Goal: Task Accomplishment & Management: Use online tool/utility

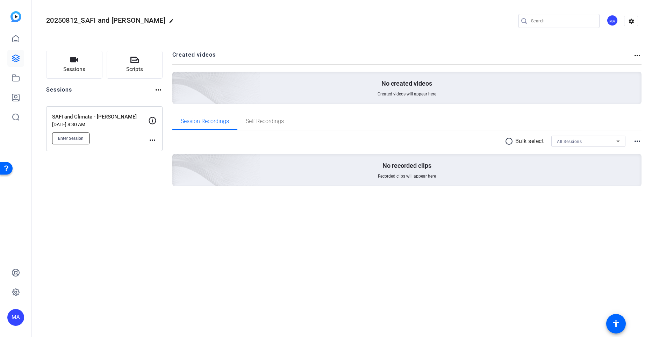
click at [65, 134] on button "Enter Session" at bounding box center [70, 139] width 37 height 12
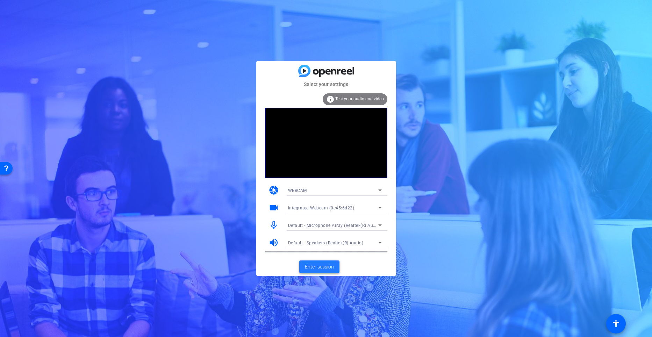
click at [318, 264] on span "Enter session" at bounding box center [319, 266] width 29 height 7
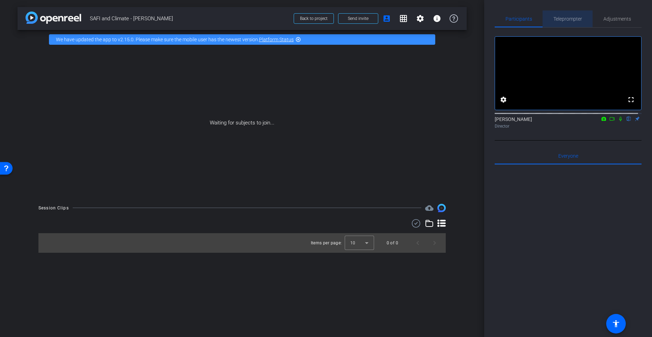
click at [569, 20] on span "Teleprompter" at bounding box center [568, 18] width 29 height 5
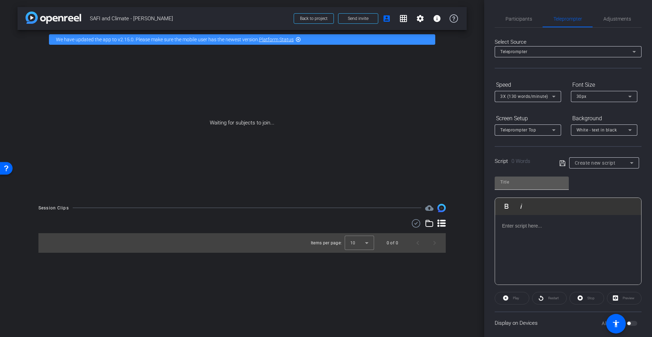
click at [555, 184] on input "text" at bounding box center [531, 182] width 63 height 8
click at [591, 160] on span "Create new script" at bounding box center [595, 163] width 41 height 6
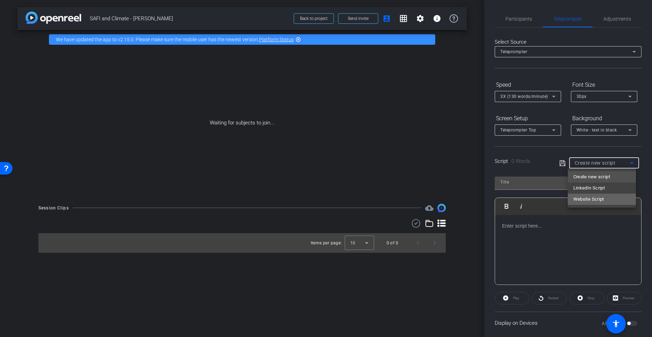
click at [591, 198] on span "Website Script" at bounding box center [588, 199] width 31 height 8
type input "Website Script"
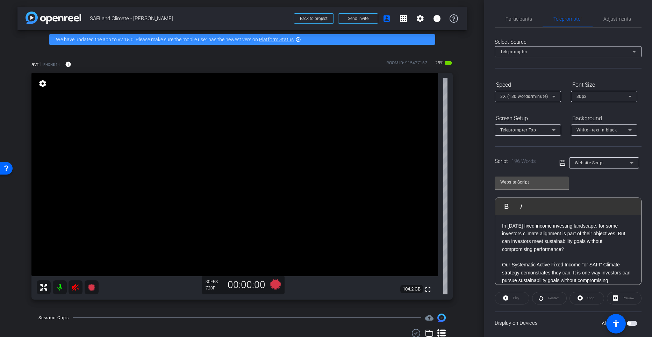
click at [72, 287] on icon at bounding box center [75, 287] width 7 height 7
click at [520, 21] on span "Participants" at bounding box center [519, 18] width 27 height 5
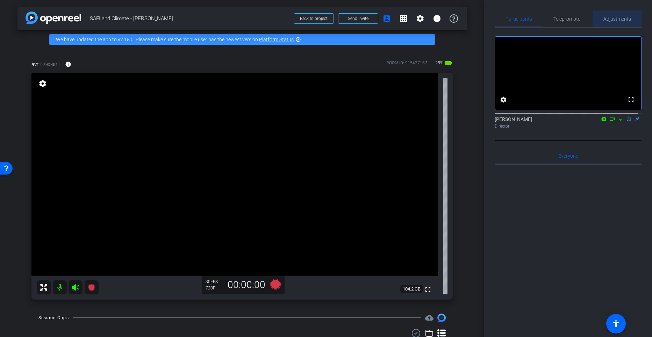
click at [617, 17] on span "Adjustments" at bounding box center [618, 18] width 28 height 5
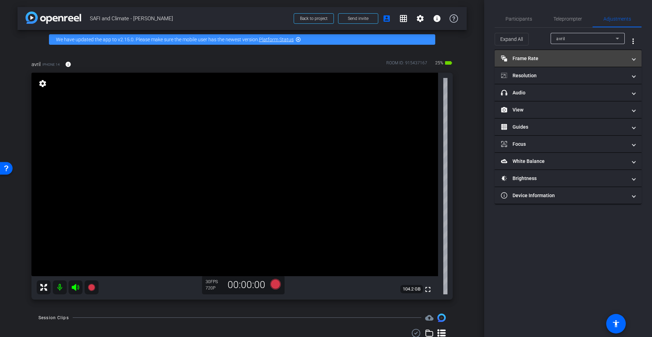
click at [523, 63] on mat-expansion-panel-header "Frame Rate Frame Rate" at bounding box center [568, 58] width 147 height 17
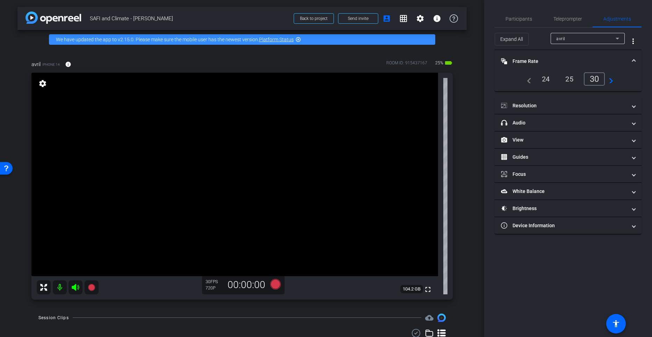
click at [547, 82] on div "24" at bounding box center [546, 79] width 19 height 12
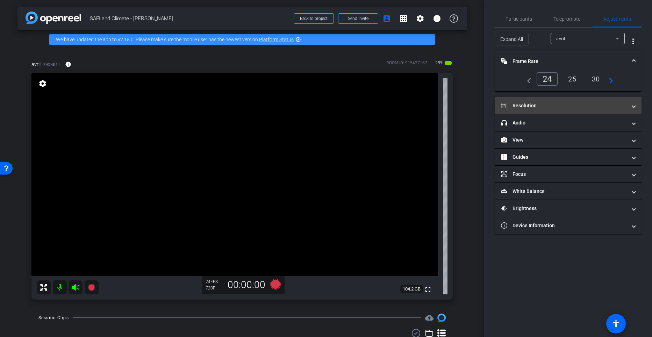
click at [533, 108] on mat-panel-title "Resolution" at bounding box center [564, 105] width 126 height 7
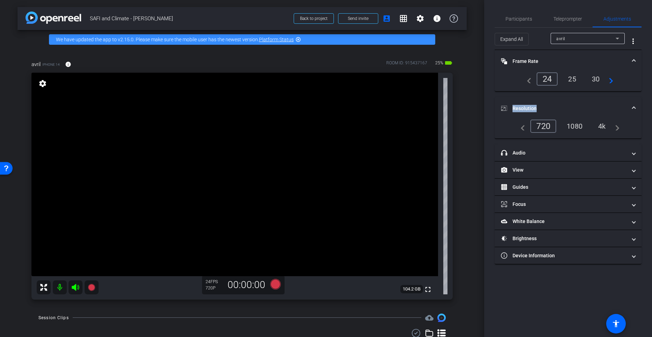
click at [533, 108] on mat-panel-title "Resolution" at bounding box center [564, 108] width 126 height 7
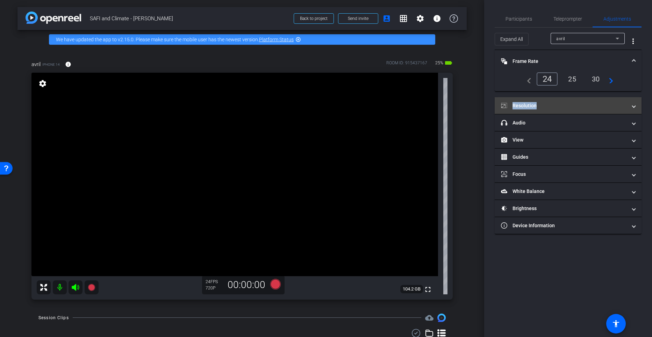
click at [530, 106] on mat-panel-title "Resolution" at bounding box center [564, 105] width 126 height 7
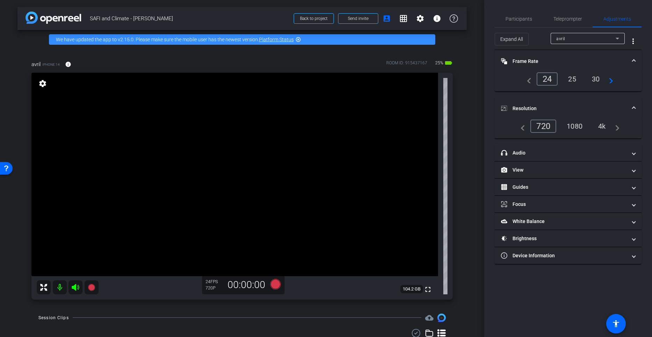
click at [605, 125] on div "4k" at bounding box center [602, 126] width 18 height 12
click at [604, 127] on div "4k" at bounding box center [600, 126] width 21 height 13
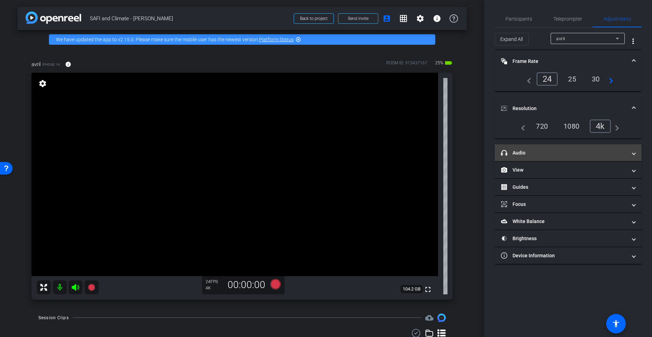
click at [522, 156] on mat-panel-title "headphone icon Audio" at bounding box center [564, 152] width 126 height 7
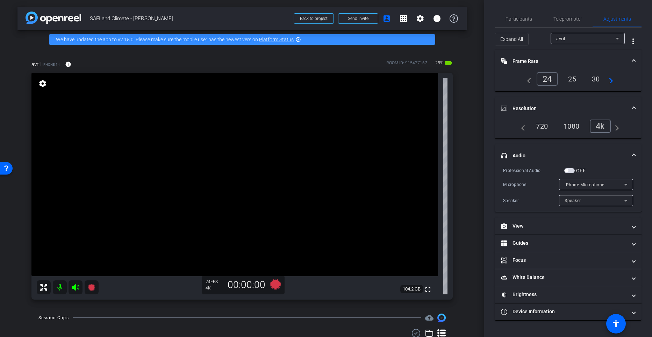
click at [566, 171] on span "button" at bounding box center [566, 170] width 3 height 3
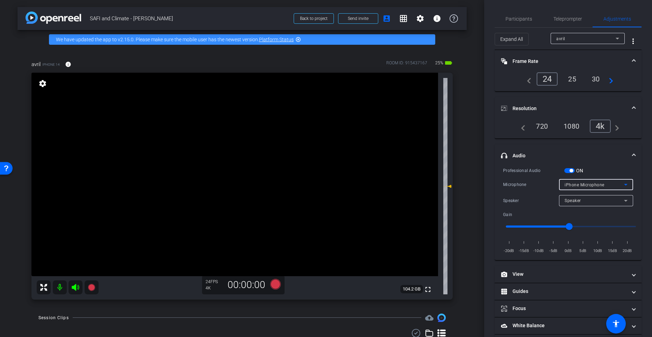
click at [617, 181] on div "iPhone Microphone" at bounding box center [594, 184] width 59 height 9
click at [613, 186] on div at bounding box center [326, 168] width 652 height 337
click at [622, 185] on icon at bounding box center [626, 184] width 8 height 8
click at [622, 184] on div at bounding box center [326, 168] width 652 height 337
click at [623, 180] on icon at bounding box center [626, 184] width 8 height 8
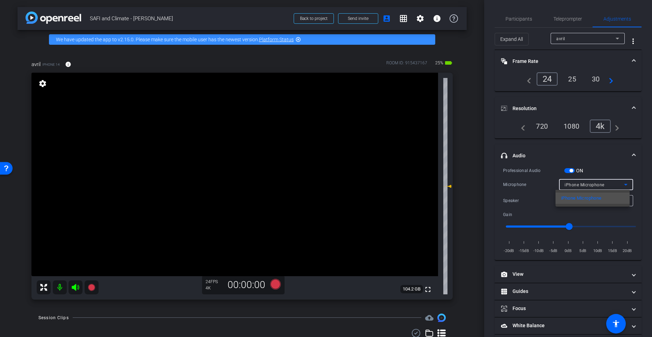
click at [617, 163] on div at bounding box center [326, 168] width 652 height 337
click at [622, 185] on icon at bounding box center [626, 184] width 8 height 8
click at [572, 170] on div at bounding box center [326, 168] width 652 height 337
click at [571, 170] on span "button" at bounding box center [571, 170] width 3 height 3
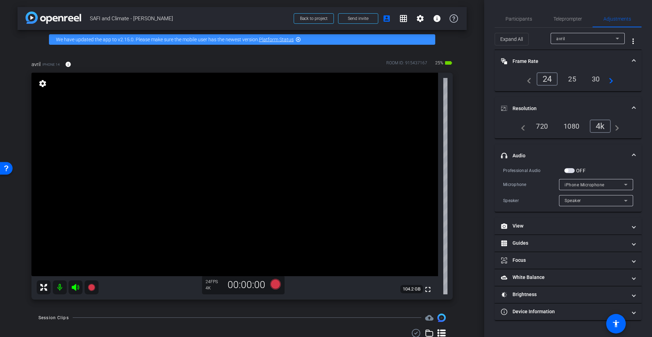
click at [568, 170] on span "button" at bounding box center [566, 170] width 3 height 3
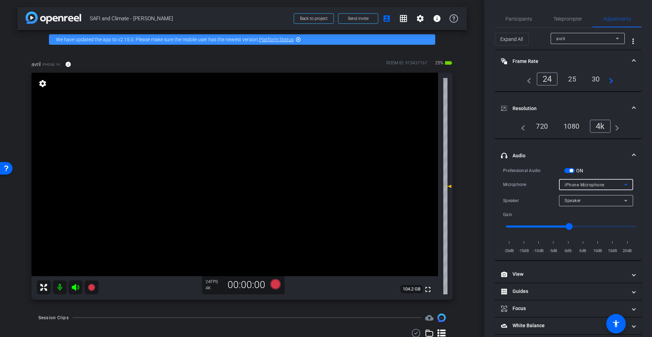
click at [625, 183] on icon at bounding box center [626, 184] width 8 height 8
click at [610, 164] on div at bounding box center [326, 168] width 652 height 337
click at [622, 185] on icon at bounding box center [626, 184] width 8 height 8
click at [608, 174] on div at bounding box center [326, 168] width 652 height 337
click at [622, 181] on icon at bounding box center [626, 184] width 8 height 8
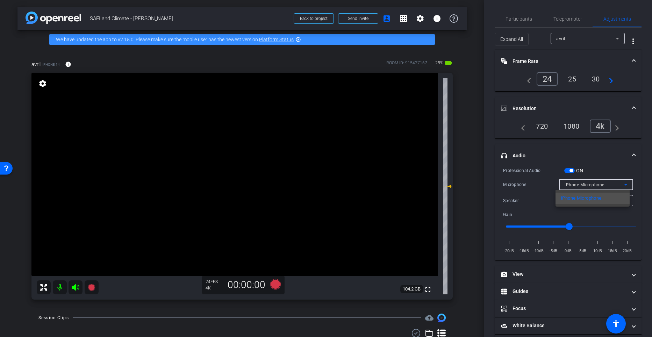
click at [619, 174] on div at bounding box center [326, 168] width 652 height 337
click at [622, 199] on icon at bounding box center [626, 201] width 8 height 8
click at [621, 184] on div at bounding box center [326, 168] width 652 height 337
click at [622, 180] on icon at bounding box center [626, 184] width 8 height 8
click at [611, 170] on div at bounding box center [326, 168] width 652 height 337
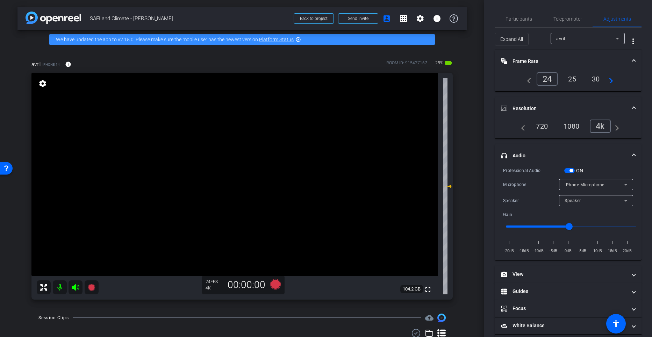
click at [622, 180] on icon at bounding box center [626, 184] width 8 height 8
click at [620, 180] on div at bounding box center [326, 168] width 652 height 337
click at [622, 180] on icon at bounding box center [626, 184] width 8 height 8
click at [620, 180] on body "Accessibility Screen-Reader Guide, Feedback, and Issue Reporting | New window m…" at bounding box center [326, 168] width 652 height 337
click at [620, 180] on div at bounding box center [326, 168] width 652 height 337
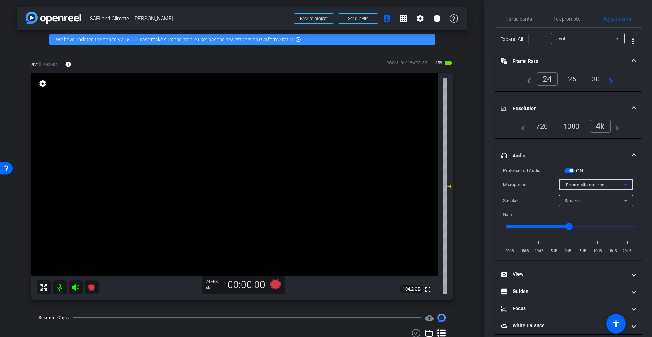
click at [622, 180] on icon at bounding box center [626, 184] width 8 height 8
click at [620, 180] on body "Accessibility Screen-Reader Guide, Feedback, and Issue Reporting | New window m…" at bounding box center [326, 168] width 652 height 337
click at [620, 180] on div at bounding box center [326, 168] width 652 height 337
click at [622, 180] on icon at bounding box center [626, 184] width 8 height 8
click at [620, 180] on div at bounding box center [326, 168] width 652 height 337
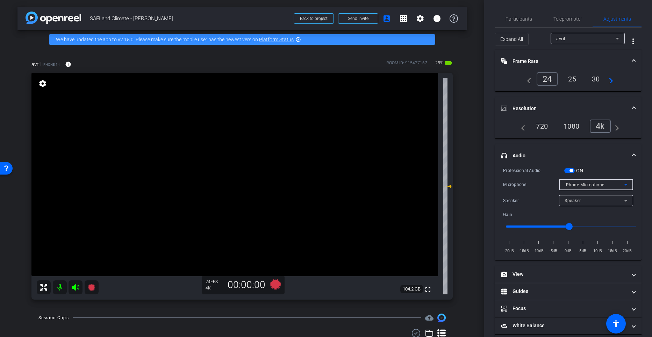
click at [622, 180] on icon at bounding box center [626, 184] width 8 height 8
click at [570, 170] on div at bounding box center [326, 168] width 652 height 337
click at [570, 170] on span "button" at bounding box center [571, 170] width 3 height 3
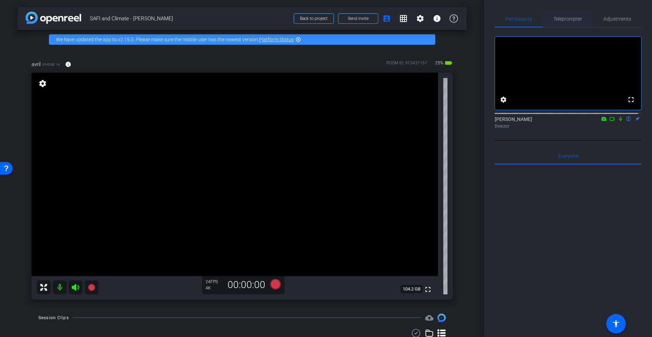
click at [565, 19] on span "Teleprompter" at bounding box center [568, 18] width 29 height 5
click at [571, 17] on span "Teleprompter" at bounding box center [568, 18] width 29 height 5
click at [621, 19] on span "Adjustments" at bounding box center [618, 18] width 28 height 5
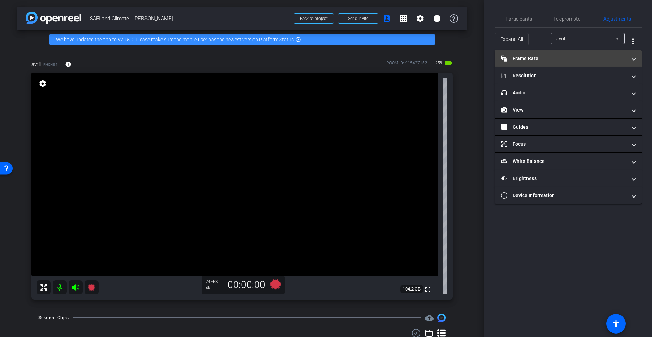
click at [537, 58] on mat-panel-title "Frame Rate Frame Rate" at bounding box center [564, 58] width 126 height 7
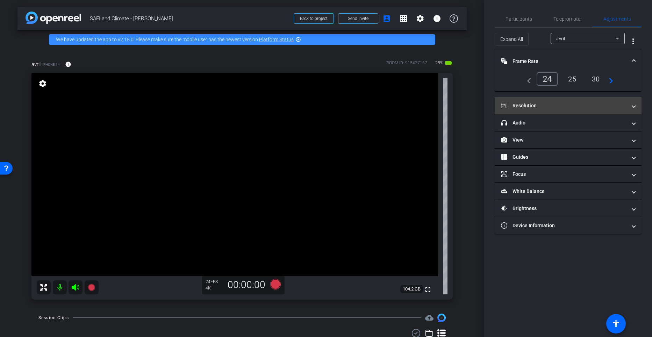
click at [542, 105] on mat-panel-title "Resolution" at bounding box center [564, 105] width 126 height 7
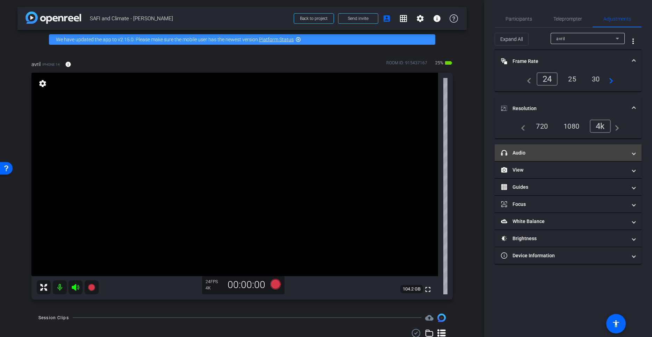
click at [540, 147] on mat-expansion-panel-header "headphone icon Audio" at bounding box center [568, 152] width 147 height 17
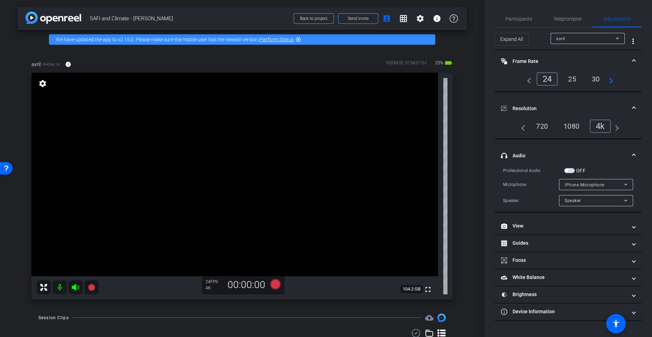
click at [566, 171] on span "button" at bounding box center [566, 170] width 3 height 3
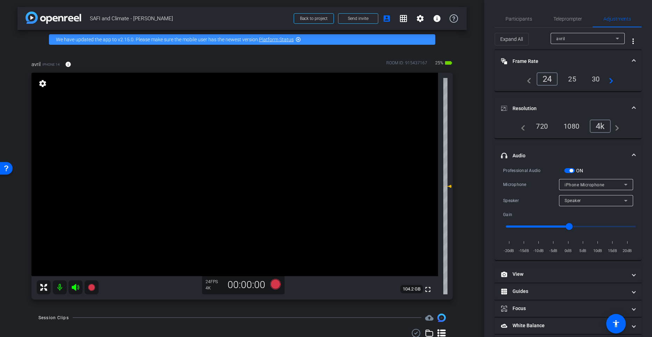
click at [622, 183] on icon at bounding box center [626, 184] width 8 height 8
click at [620, 183] on div at bounding box center [326, 168] width 652 height 337
click at [622, 183] on icon at bounding box center [626, 184] width 8 height 8
click at [620, 183] on body "Accessibility Screen-Reader Guide, Feedback, and Issue Reporting | New window m…" at bounding box center [326, 168] width 652 height 337
click at [620, 183] on div at bounding box center [326, 168] width 652 height 337
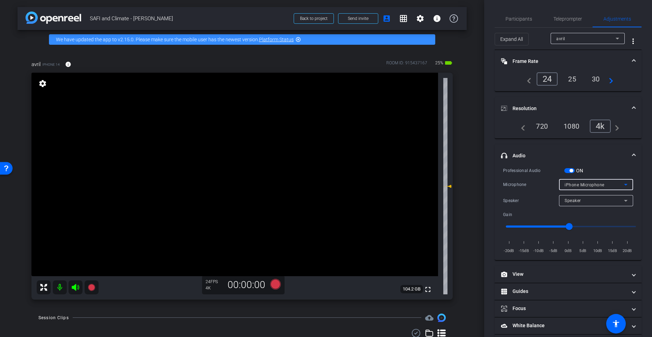
click at [622, 183] on icon at bounding box center [626, 184] width 8 height 8
click at [620, 183] on div at bounding box center [326, 168] width 652 height 337
click at [622, 183] on icon at bounding box center [626, 184] width 8 height 8
click at [615, 209] on div at bounding box center [326, 168] width 652 height 337
click at [622, 184] on icon at bounding box center [626, 184] width 8 height 8
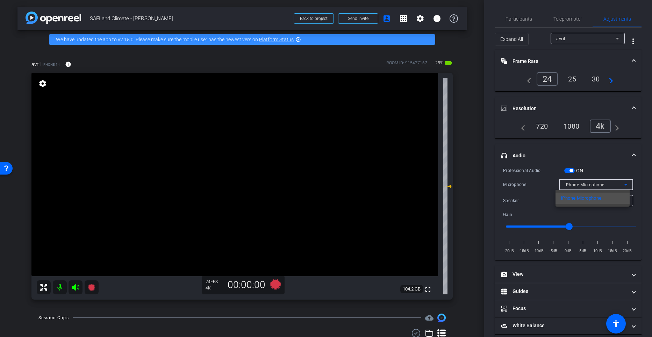
click at [618, 216] on div at bounding box center [326, 168] width 652 height 337
click at [623, 202] on icon at bounding box center [626, 201] width 8 height 8
click at [615, 223] on div at bounding box center [326, 168] width 652 height 337
click at [624, 187] on icon at bounding box center [626, 184] width 8 height 8
click at [622, 182] on div at bounding box center [326, 168] width 652 height 337
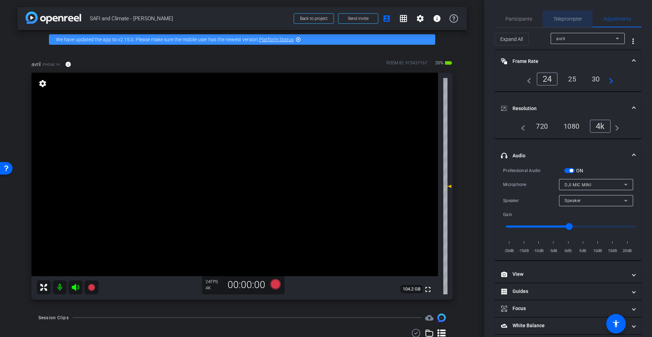
click at [565, 19] on span "Teleprompter" at bounding box center [568, 18] width 29 height 5
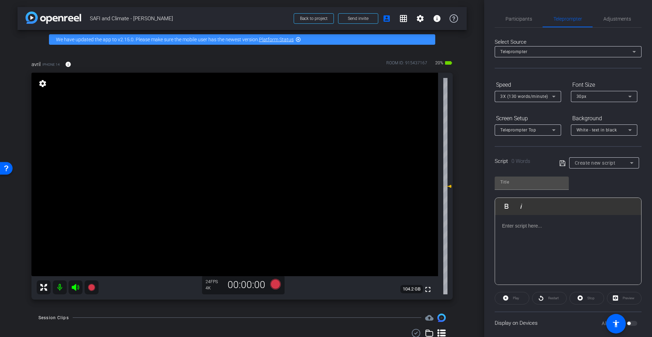
scroll to position [45, 0]
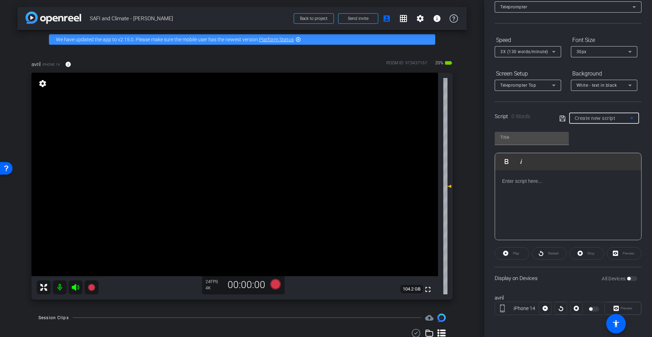
click at [628, 117] on icon at bounding box center [632, 118] width 8 height 8
click at [594, 154] on span "Website Script" at bounding box center [588, 154] width 31 height 8
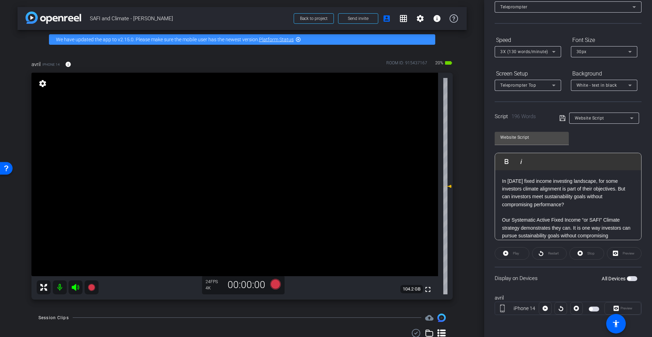
click at [627, 277] on span "button" at bounding box center [628, 278] width 3 height 3
click at [622, 307] on span "Preview" at bounding box center [627, 308] width 12 height 4
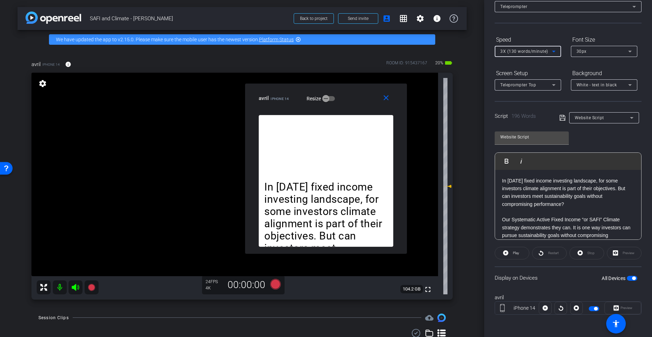
click at [554, 50] on icon at bounding box center [554, 51] width 8 height 8
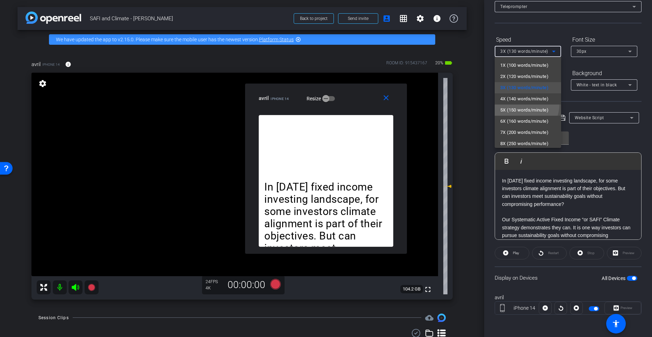
click at [523, 105] on mat-option "5X (150 words/minute)" at bounding box center [528, 110] width 66 height 11
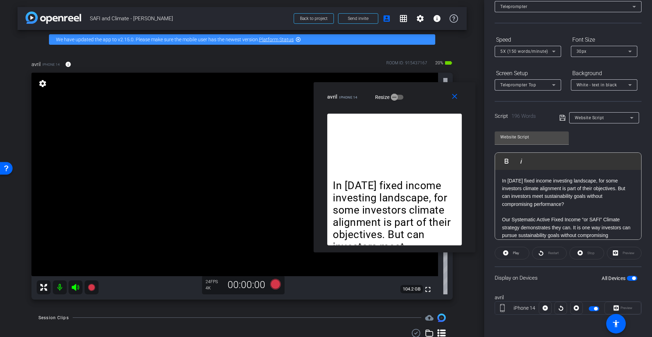
drag, startPoint x: 361, startPoint y: 92, endPoint x: 433, endPoint y: 91, distance: 71.7
click at [433, 91] on div "avril iPhone 14 Resize" at bounding box center [397, 97] width 140 height 13
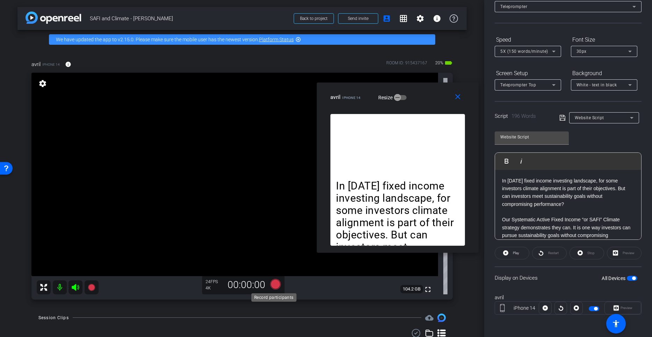
click at [276, 281] on icon at bounding box center [275, 284] width 10 height 10
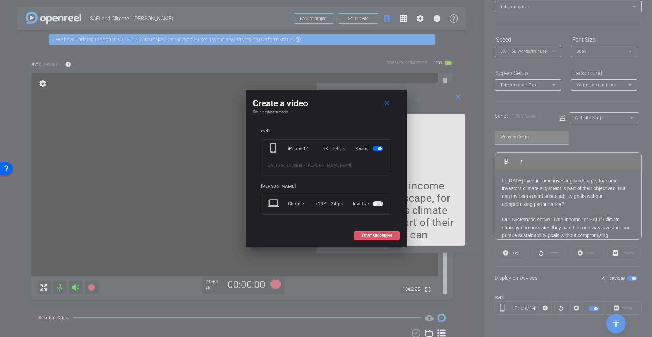
click at [368, 235] on span "START RECORDING" at bounding box center [377, 235] width 31 height 3
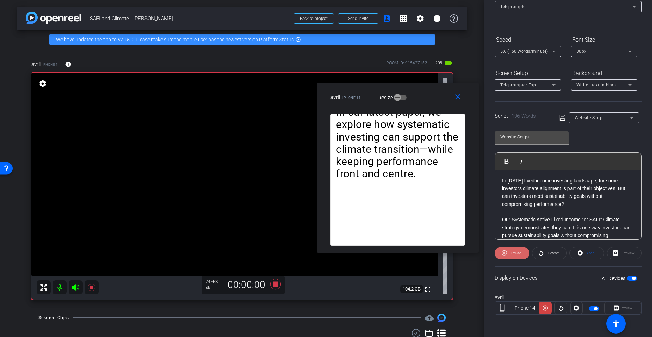
click at [513, 254] on span "Pause" at bounding box center [516, 253] width 9 height 4
click at [516, 254] on span "Play" at bounding box center [516, 253] width 6 height 4
click at [557, 50] on icon at bounding box center [554, 51] width 8 height 8
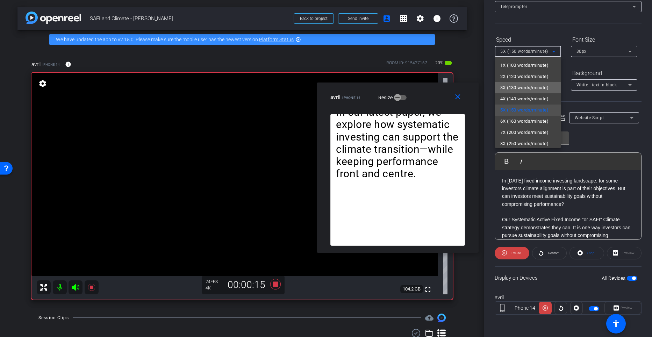
click at [528, 86] on span "3X (130 words/minute)" at bounding box center [524, 88] width 48 height 8
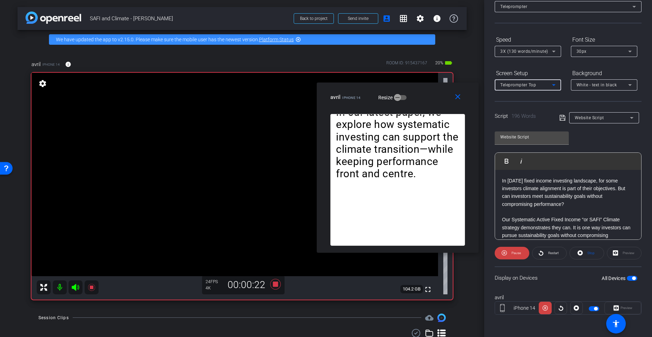
click at [553, 84] on icon at bounding box center [553, 85] width 3 height 2
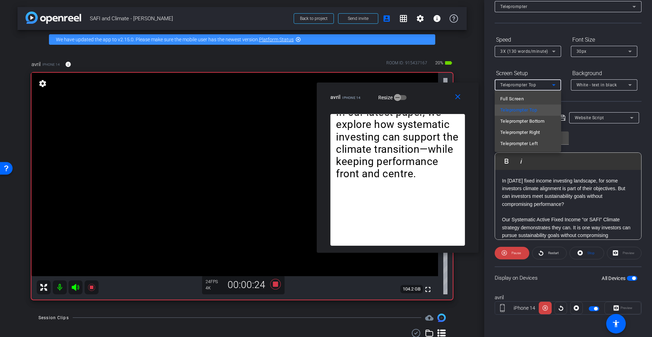
click at [554, 50] on div at bounding box center [326, 168] width 652 height 337
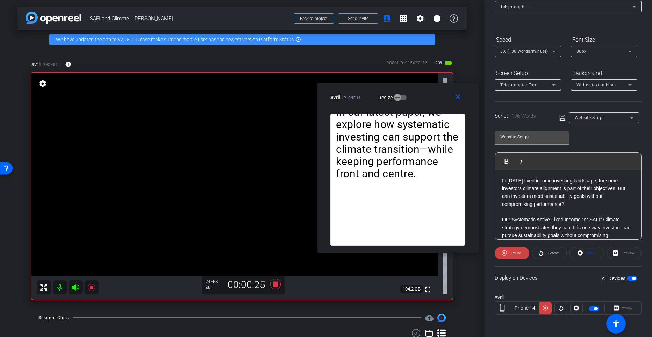
click at [554, 50] on icon at bounding box center [554, 51] width 8 height 8
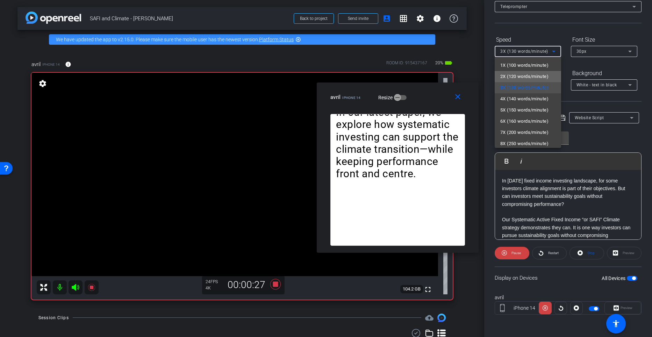
click at [538, 73] on span "2X (120 words/minute)" at bounding box center [524, 76] width 48 height 8
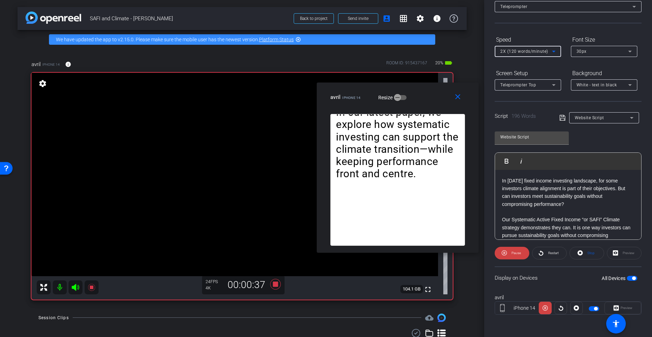
click at [555, 50] on icon at bounding box center [554, 51] width 8 height 8
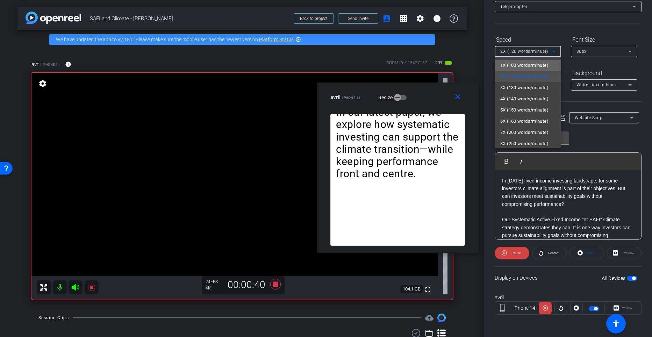
click at [533, 67] on span "1X (100 words/minute)" at bounding box center [524, 65] width 48 height 8
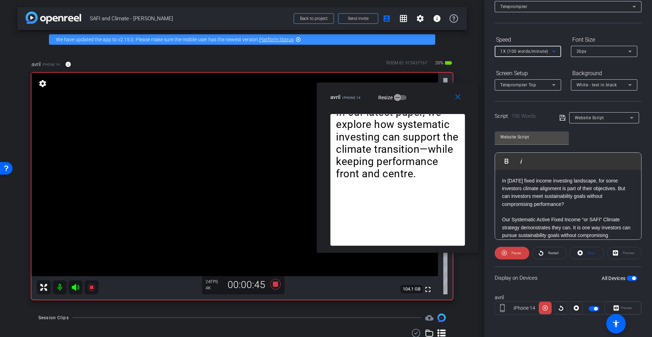
click at [554, 51] on icon at bounding box center [553, 52] width 3 height 2
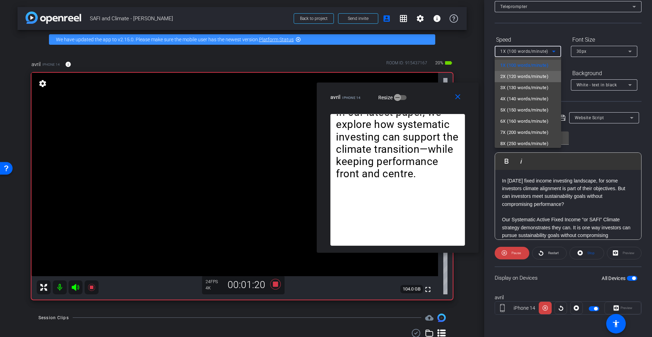
click at [537, 77] on span "2X (120 words/minute)" at bounding box center [524, 76] width 48 height 8
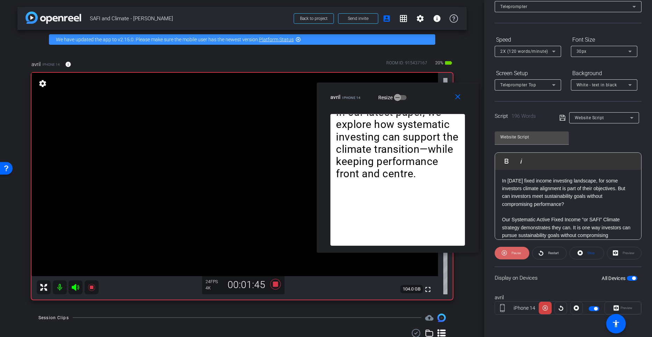
click at [513, 255] on span "Pause" at bounding box center [516, 253] width 9 height 4
click at [273, 283] on icon at bounding box center [275, 284] width 10 height 10
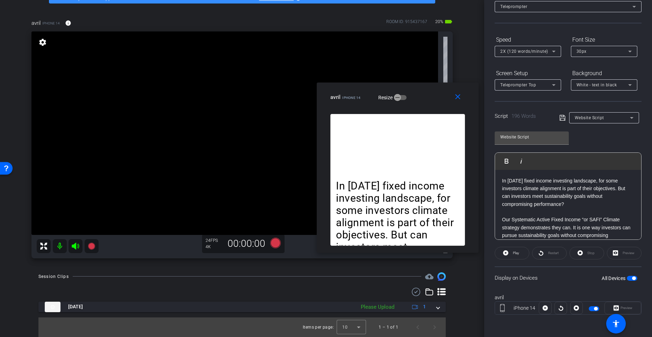
scroll to position [41, 0]
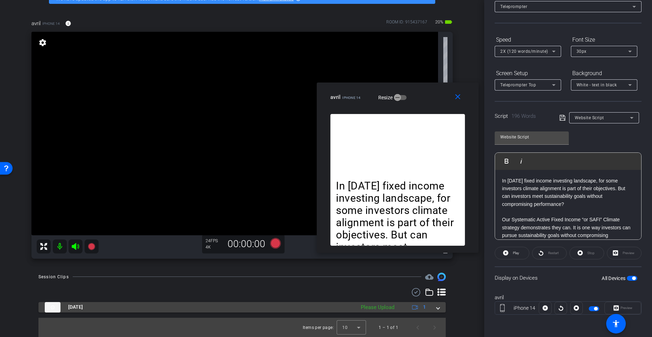
click at [437, 307] on span at bounding box center [438, 307] width 3 height 7
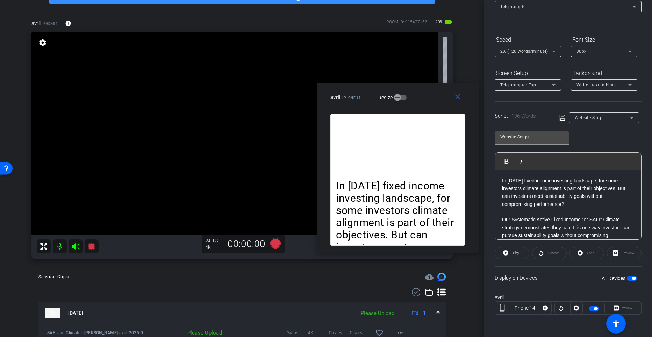
scroll to position [71, 0]
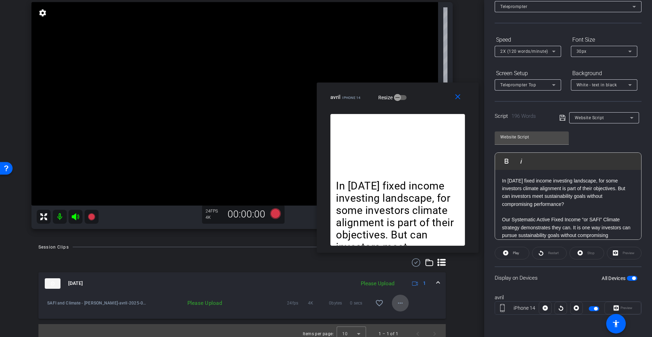
click at [396, 302] on mat-icon "more_horiz" at bounding box center [400, 303] width 8 height 8
click at [397, 273] on span "Upload" at bounding box center [408, 271] width 28 height 8
click at [596, 115] on div "Website Script" at bounding box center [602, 117] width 55 height 9
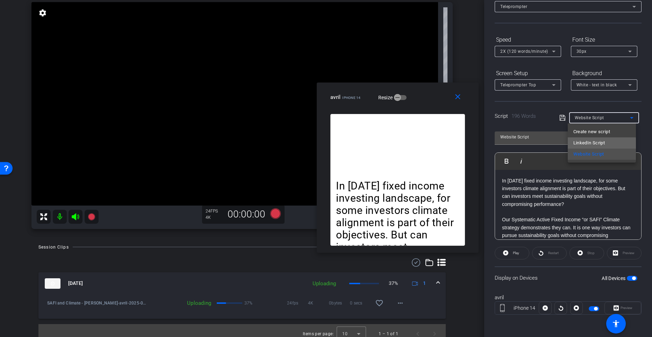
click at [593, 144] on span "LinkedIn Script" at bounding box center [589, 143] width 32 height 8
type input "LinkedIn Script"
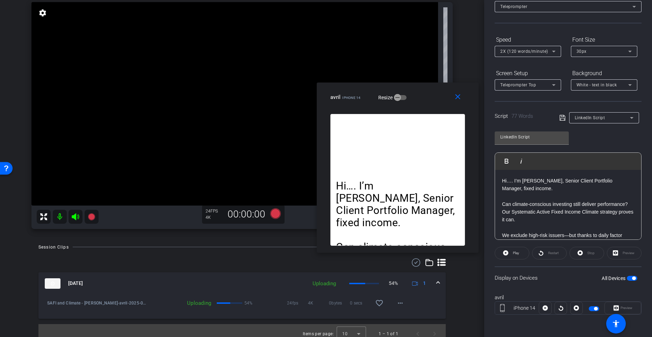
click at [547, 202] on p "Can climate-conscious investing still deliver performance? Our Systematic Activ…" at bounding box center [568, 211] width 132 height 23
click at [561, 189] on p "Hi…. I’m Nataliya Ivanova, Senior Client Portfolio Manager, fixed income." at bounding box center [568, 185] width 132 height 16
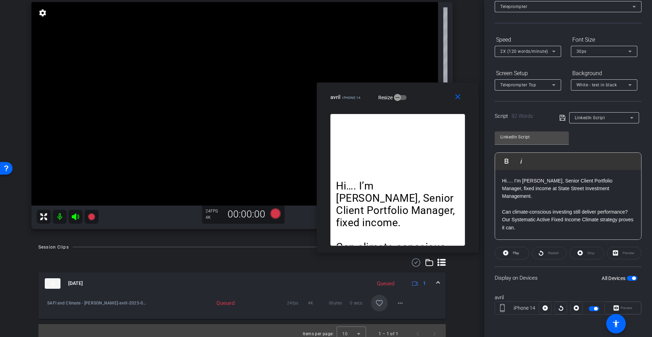
scroll to position [77, 0]
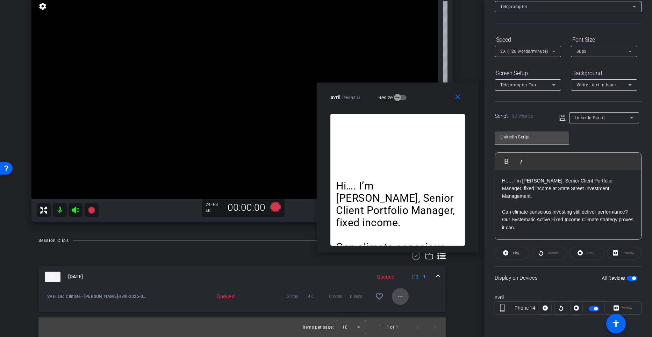
click at [396, 298] on mat-icon "more_horiz" at bounding box center [400, 296] width 8 height 8
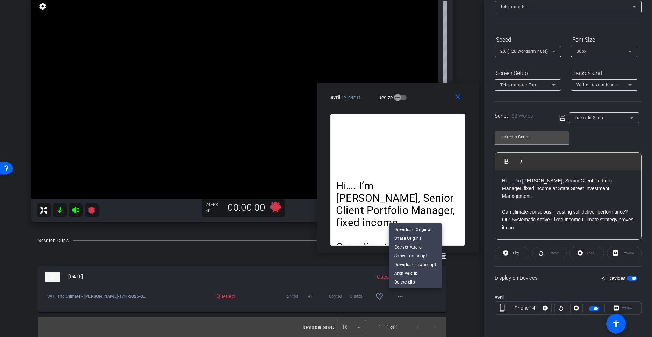
click at [300, 254] on div at bounding box center [326, 168] width 652 height 337
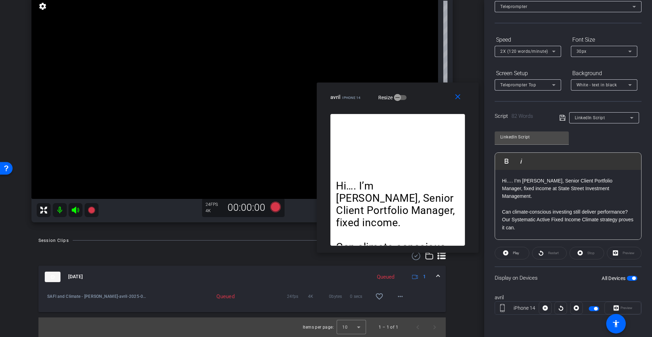
click at [514, 182] on p "Hi…. I’m Nataliya Ivanova, Senior Client Portfolio Manager, fixed income at Sta…" at bounding box center [568, 188] width 132 height 23
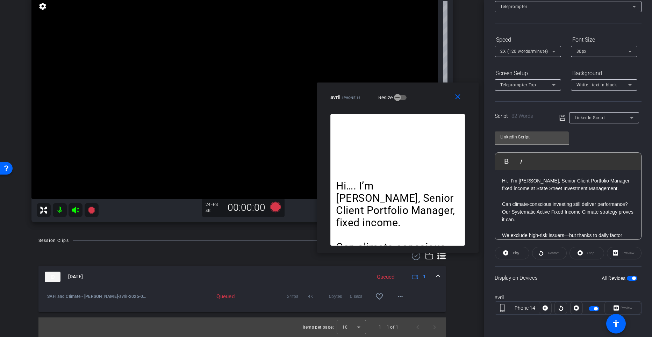
click at [561, 117] on icon at bounding box center [562, 118] width 6 height 6
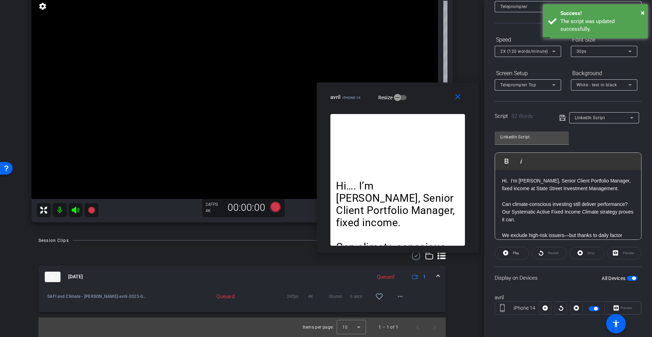
click at [632, 277] on span "button" at bounding box center [633, 278] width 3 height 3
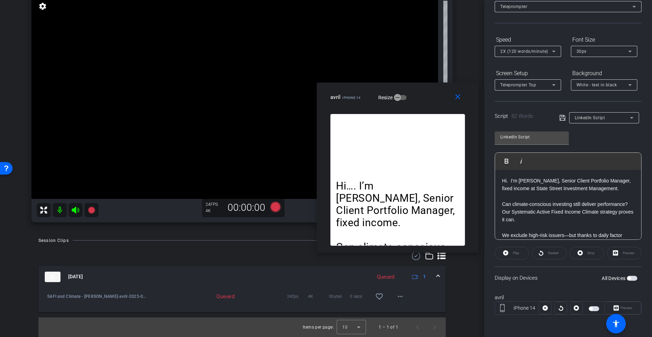
click at [627, 278] on span "button" at bounding box center [628, 278] width 3 height 3
click at [458, 97] on mat-icon "close" at bounding box center [458, 97] width 9 height 9
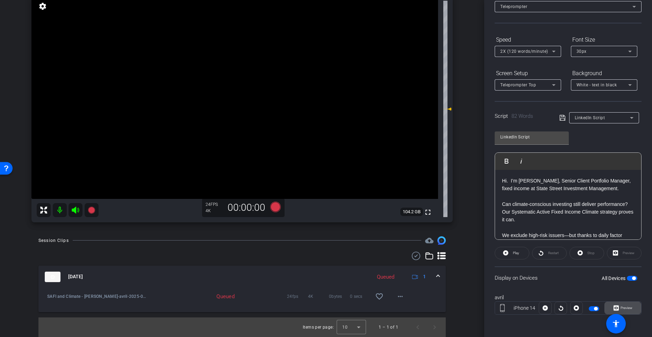
click at [626, 308] on span "Preview" at bounding box center [627, 308] width 12 height 4
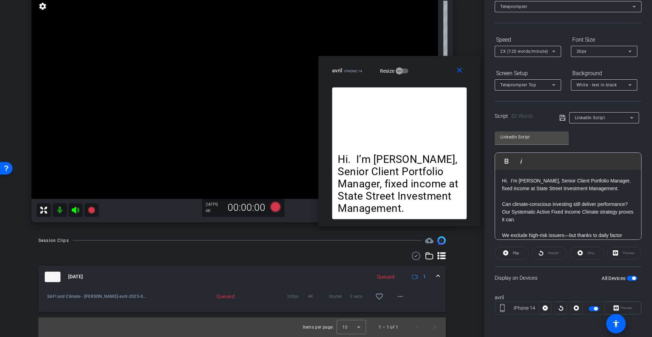
drag, startPoint x: 359, startPoint y: 88, endPoint x: 437, endPoint y: 61, distance: 82.7
click at [437, 61] on div "close avril iPhone 14 Resize" at bounding box center [400, 71] width 162 height 31
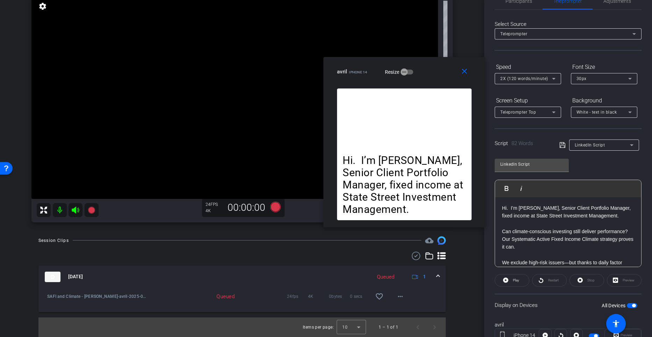
scroll to position [0, 0]
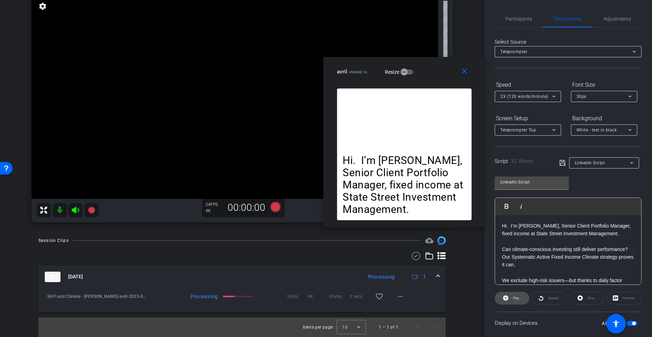
click at [516, 299] on span "Play" at bounding box center [516, 298] width 6 height 4
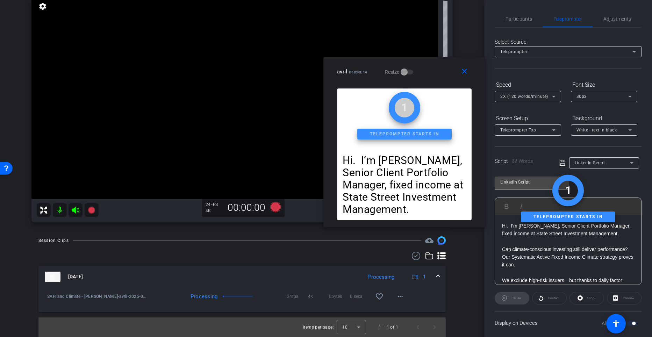
click at [514, 297] on div "Pause" at bounding box center [512, 298] width 35 height 13
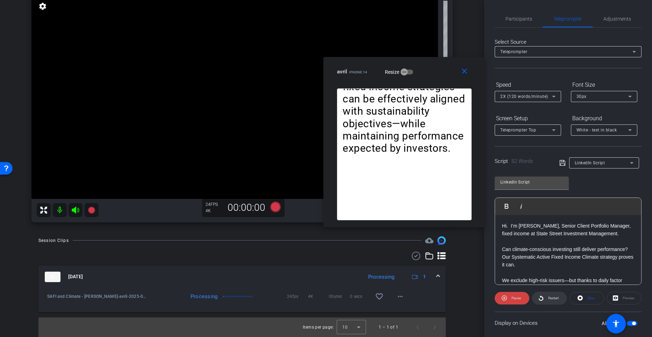
click at [544, 298] on span at bounding box center [550, 298] width 34 height 17
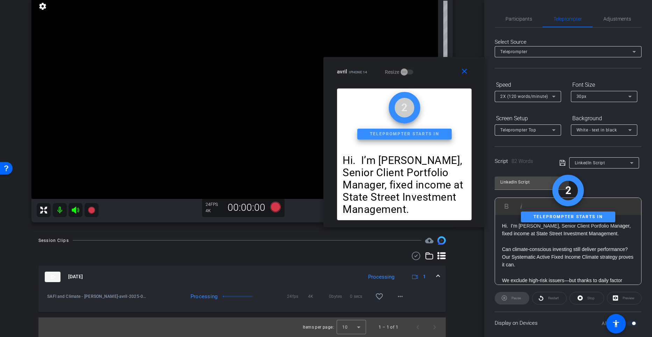
click at [515, 298] on div "Pause" at bounding box center [512, 298] width 35 height 13
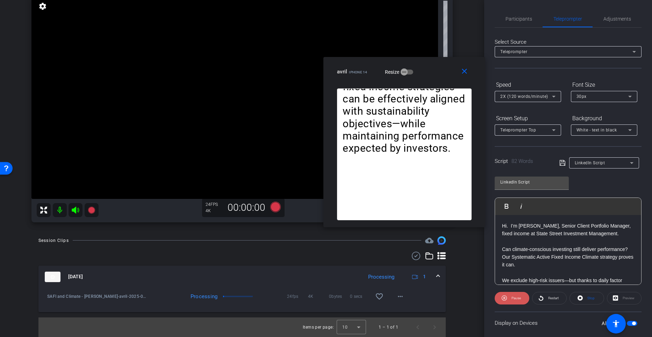
click at [515, 298] on span "Pause" at bounding box center [516, 298] width 9 height 4
click at [276, 205] on icon at bounding box center [275, 206] width 10 height 10
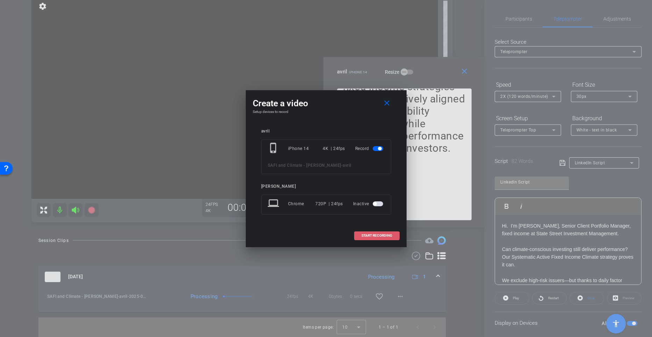
click at [374, 235] on span "START RECORDING" at bounding box center [377, 235] width 31 height 3
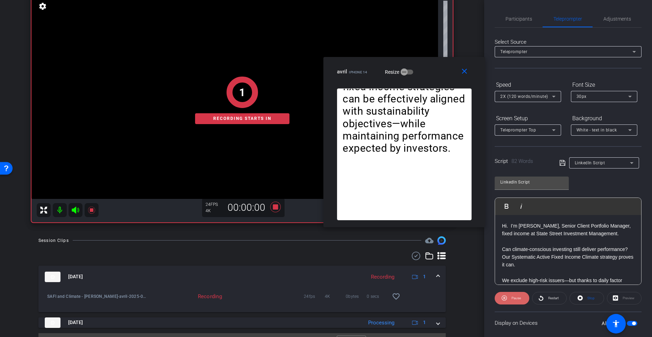
click at [527, 298] on span at bounding box center [512, 298] width 35 height 17
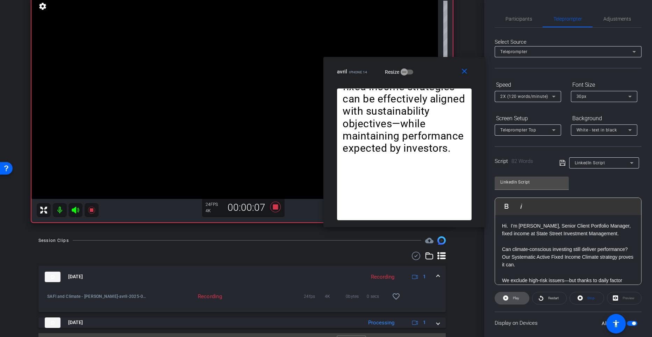
click at [514, 296] on span "Play" at bounding box center [516, 298] width 6 height 4
click at [274, 206] on icon at bounding box center [275, 206] width 10 height 10
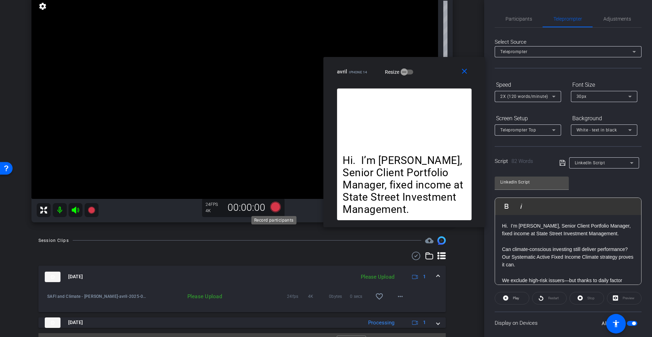
click at [271, 203] on icon at bounding box center [275, 207] width 17 height 13
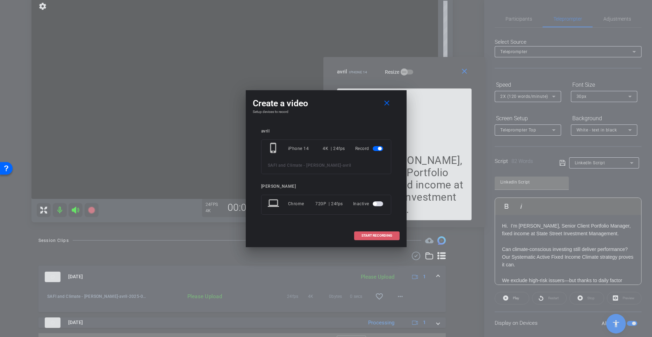
click at [379, 236] on span "START RECORDING" at bounding box center [377, 235] width 31 height 3
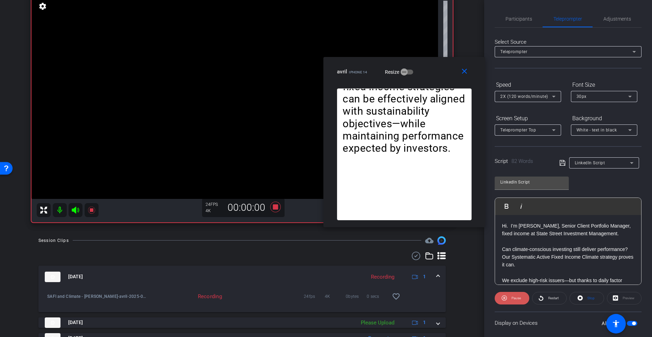
click at [515, 297] on span "Pause" at bounding box center [516, 298] width 9 height 4
click at [515, 297] on span "Play" at bounding box center [516, 298] width 6 height 4
click at [271, 204] on icon at bounding box center [275, 207] width 17 height 13
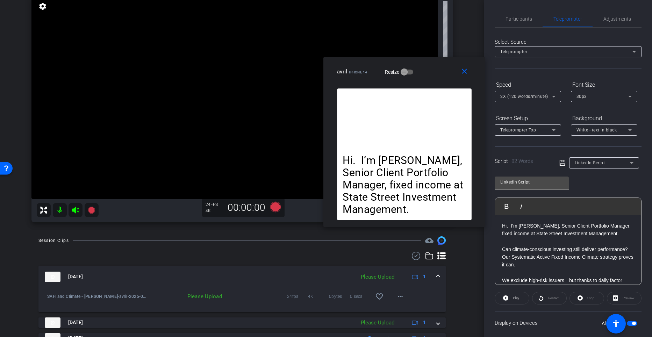
scroll to position [109, 0]
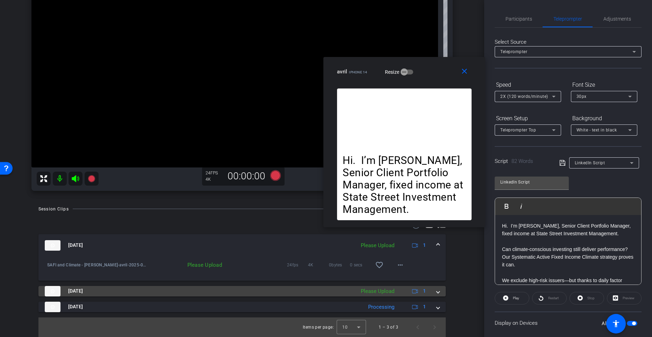
click at [432, 290] on div "Aug 12, 2025 Please Upload 1" at bounding box center [241, 291] width 392 height 10
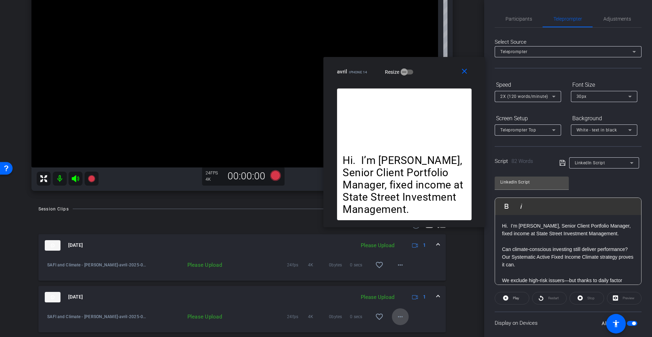
click at [396, 315] on mat-icon "more_horiz" at bounding box center [400, 317] width 8 height 8
click at [396, 283] on span "Upload" at bounding box center [408, 284] width 28 height 8
click at [397, 266] on mat-icon "more_horiz" at bounding box center [400, 265] width 8 height 8
click at [402, 279] on span "Upload" at bounding box center [408, 279] width 28 height 8
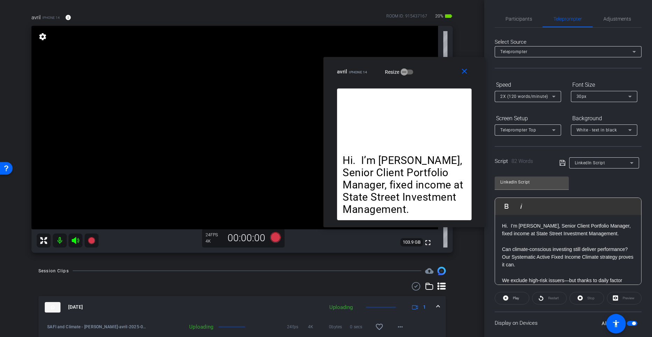
scroll to position [47, 0]
click at [297, 259] on div "avril iPhone 14 info ROOM ID: 915437167 20% battery_std fullscreen settings 103…" at bounding box center [241, 131] width 449 height 258
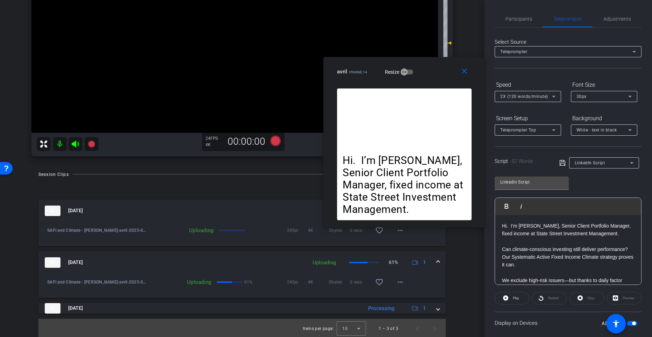
scroll to position [145, 0]
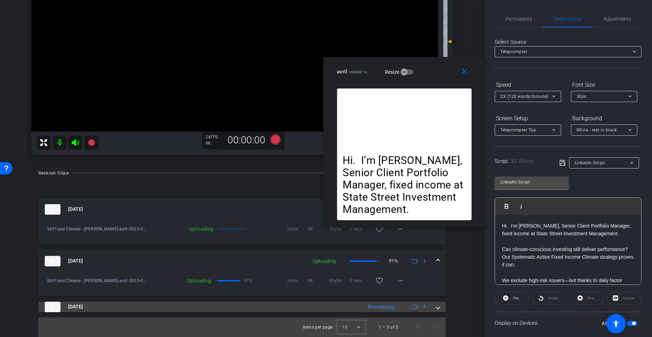
click at [437, 309] on span at bounding box center [438, 306] width 3 height 7
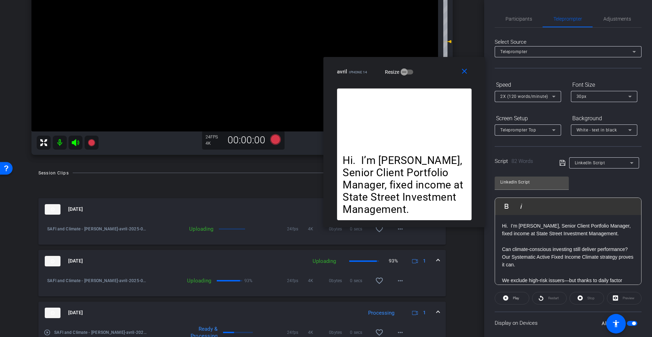
scroll to position [180, 0]
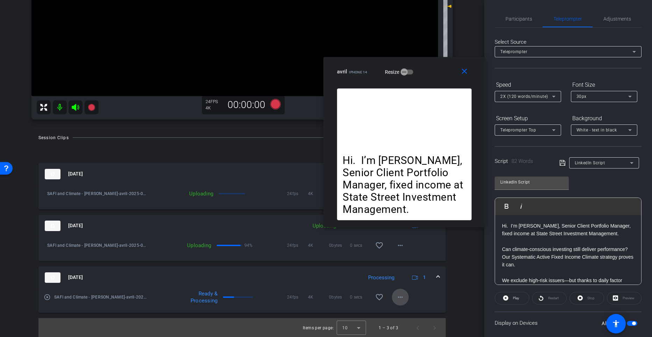
click at [397, 298] on mat-icon "more_horiz" at bounding box center [400, 297] width 8 height 8
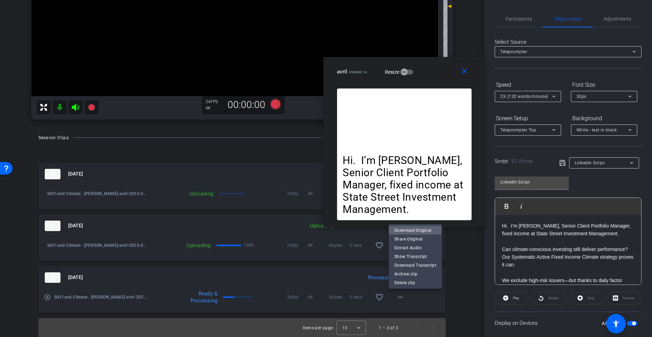
click at [409, 231] on span "Download Original" at bounding box center [415, 230] width 42 height 8
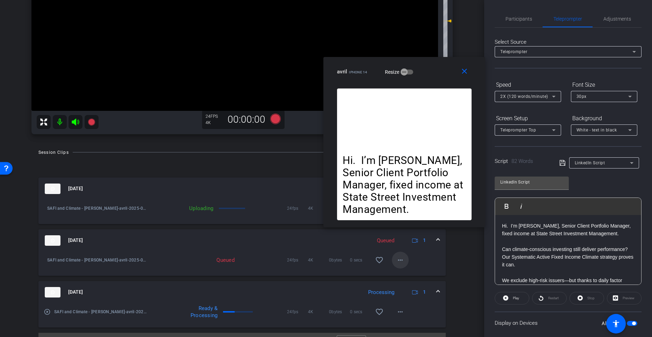
scroll to position [163, 0]
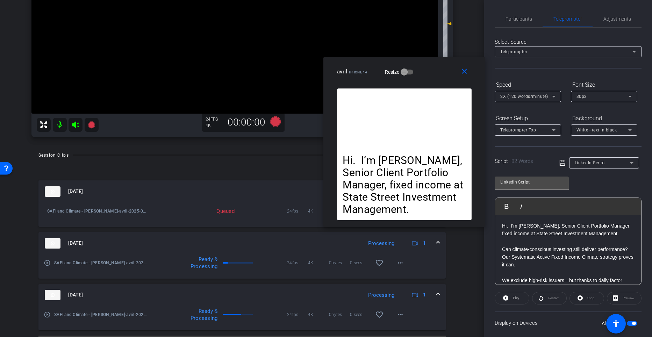
click at [108, 170] on div at bounding box center [241, 170] width 407 height 8
click at [257, 192] on mat-panel-title "Aug 12, 2025" at bounding box center [206, 191] width 323 height 10
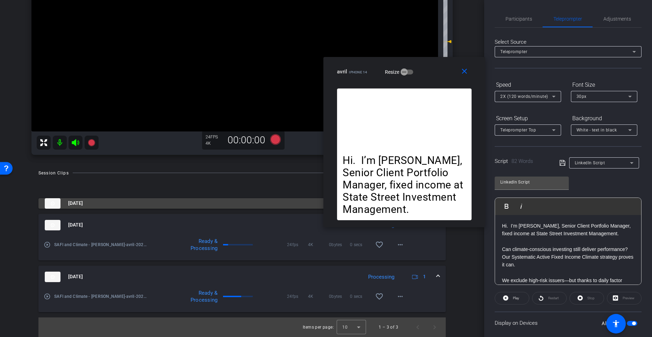
scroll to position [145, 0]
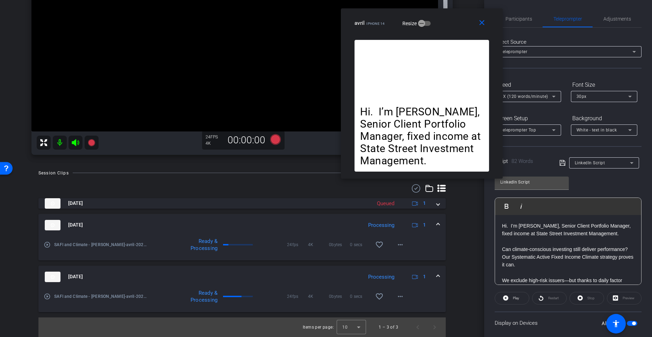
drag, startPoint x: 446, startPoint y: 70, endPoint x: 464, endPoint y: 15, distance: 57.6
click at [464, 17] on div "avril iPhone 14 Resize" at bounding box center [425, 23] width 140 height 13
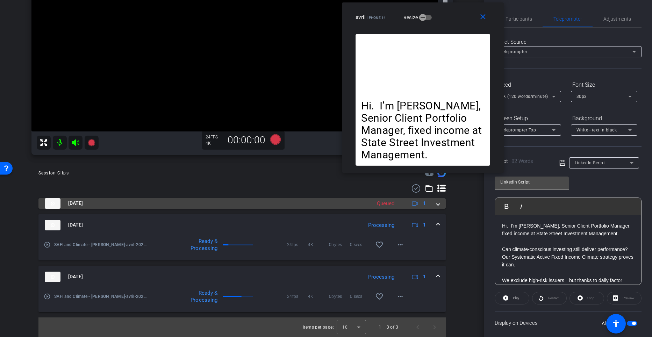
click at [432, 208] on div "Aug 12, 2025 Queued 1" at bounding box center [241, 203] width 392 height 10
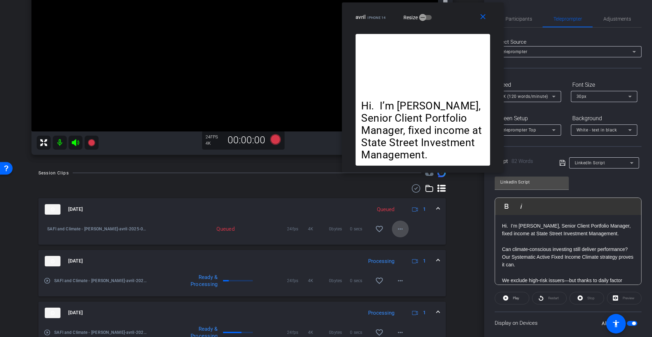
click at [400, 229] on mat-icon "more_horiz" at bounding box center [400, 229] width 8 height 8
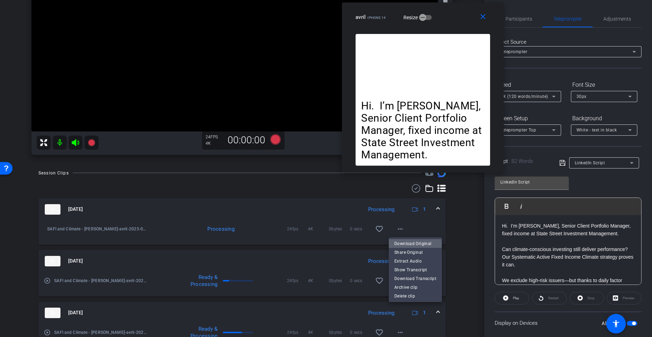
click at [408, 245] on span "Download Original" at bounding box center [415, 243] width 42 height 8
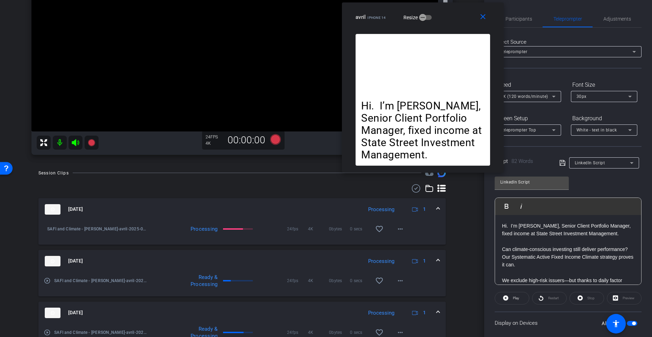
click at [110, 191] on div at bounding box center [241, 188] width 407 height 8
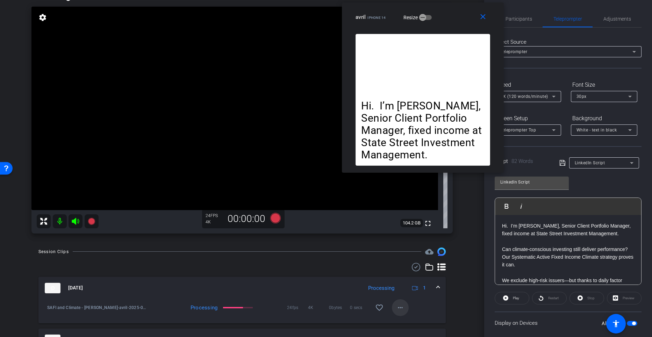
scroll to position [95, 0]
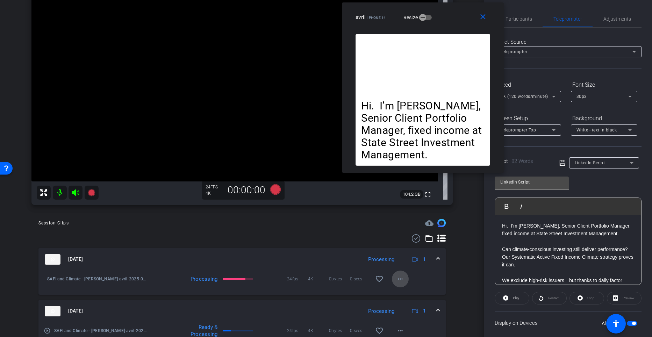
click at [399, 277] on mat-icon "more_horiz" at bounding box center [400, 279] width 8 height 8
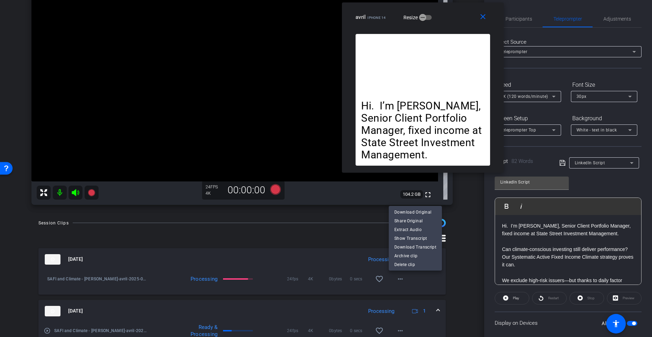
click at [319, 227] on div at bounding box center [326, 168] width 652 height 337
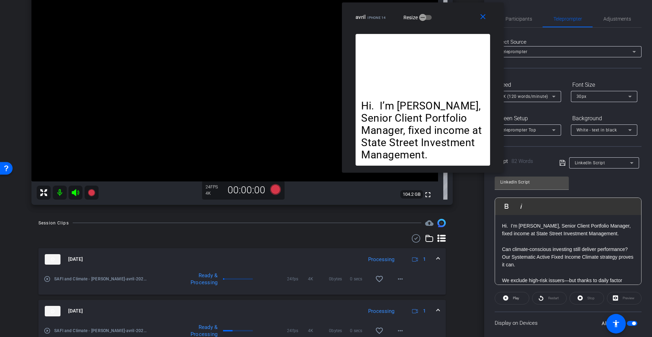
click at [106, 233] on div "Session Clips cloud_upload Aug 12, 2025 Processing 1 play_circle_outline SAFI a…" at bounding box center [241, 321] width 449 height 204
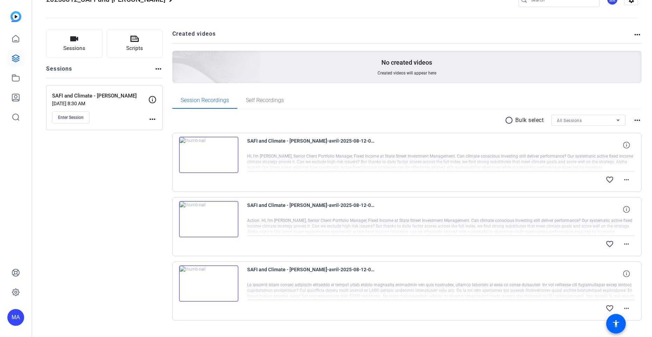
scroll to position [15, 0]
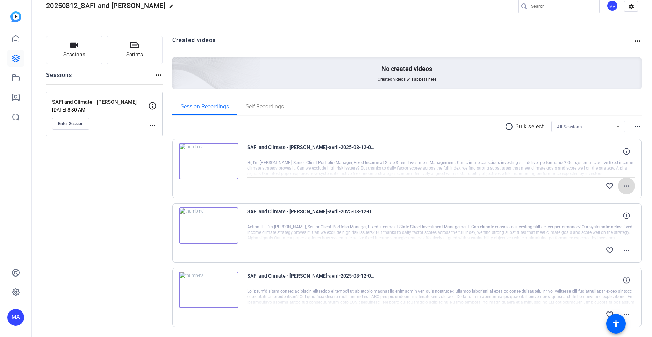
click at [625, 187] on mat-icon "more_horiz" at bounding box center [626, 186] width 8 height 8
click at [596, 199] on span "Download Original" at bounding box center [605, 201] width 42 height 8
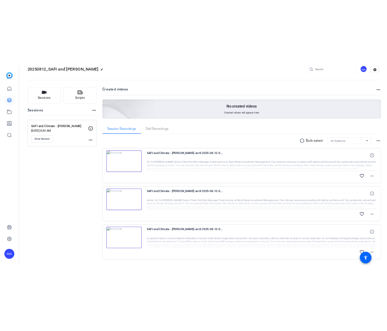
scroll to position [0, 0]
